Goal: Contribute content

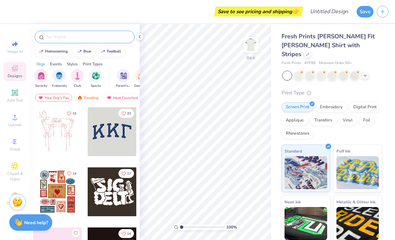
click at [57, 36] on input "text" at bounding box center [88, 37] width 85 height 7
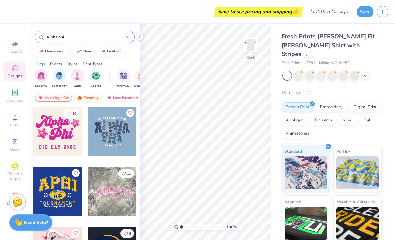
click at [106, 139] on div at bounding box center [112, 131] width 49 height 49
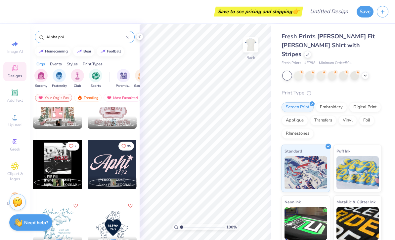
scroll to position [467, 0]
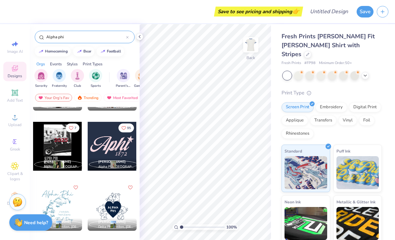
click at [117, 144] on div at bounding box center [112, 146] width 49 height 49
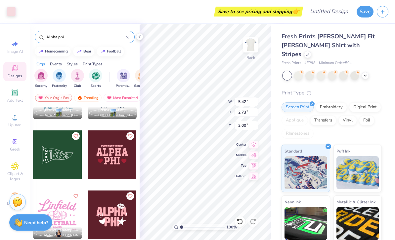
scroll to position [582, 0]
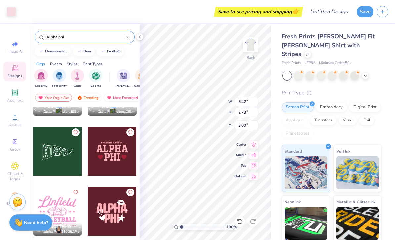
click at [95, 40] on input "Alpha phi" at bounding box center [86, 37] width 80 height 7
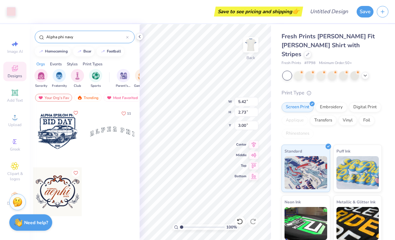
type input "Alpha phi navy"
click at [101, 142] on div at bounding box center [112, 131] width 49 height 49
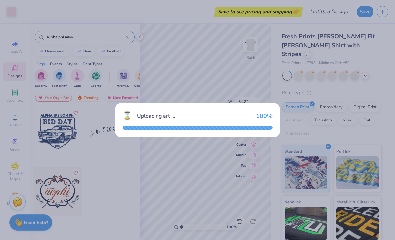
type input "2.91"
type input "0.65"
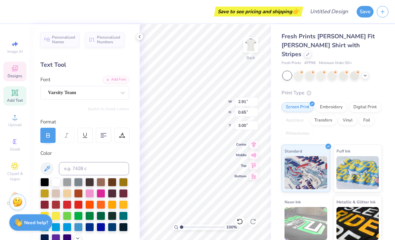
type input "9.14"
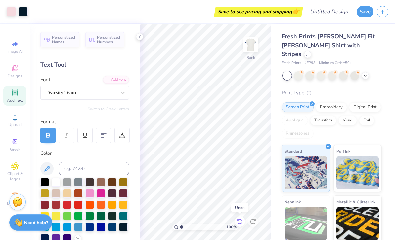
click at [235, 219] on div at bounding box center [239, 221] width 11 height 11
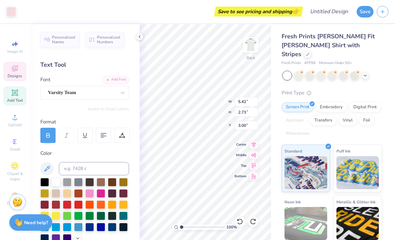
click at [137, 41] on div "Personalized Names Personalized Numbers Text Tool Add Font Font Varsity Team Sw…" at bounding box center [85, 132] width 110 height 216
click at [137, 39] on icon at bounding box center [139, 36] width 5 height 5
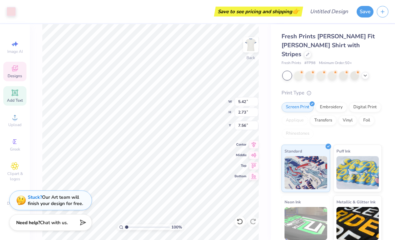
type input "7.56"
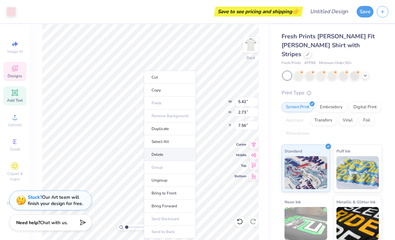
click at [161, 157] on li "Delete" at bounding box center [170, 154] width 52 height 13
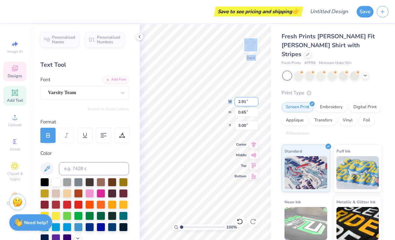
click at [247, 100] on div "100 % Back W 2.91 2.91 " H 0.65 0.65 " Y 3.00 3.00 " Center Middle Top Bottom" at bounding box center [204, 132] width 131 height 216
type input "6.83"
type input "1.53"
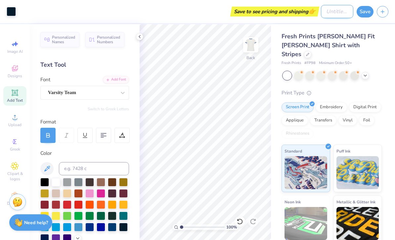
click at [329, 12] on input "Design Title" at bounding box center [337, 11] width 32 height 13
type input "Aphi"
click at [368, 11] on button "Save" at bounding box center [364, 11] width 17 height 12
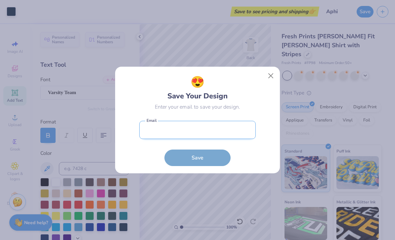
click at [217, 133] on input "email" at bounding box center [197, 130] width 116 height 18
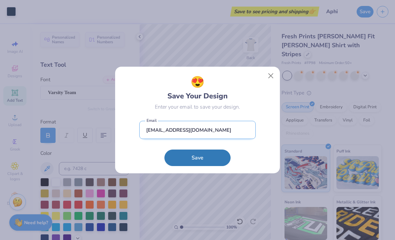
type input "[EMAIL_ADDRESS][DOMAIN_NAME]"
click at [197, 158] on button "Save" at bounding box center [197, 158] width 66 height 17
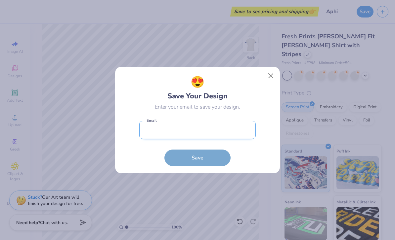
click at [225, 135] on input "email" at bounding box center [197, 130] width 116 height 18
type input "onc"
